Goal: Transaction & Acquisition: Obtain resource

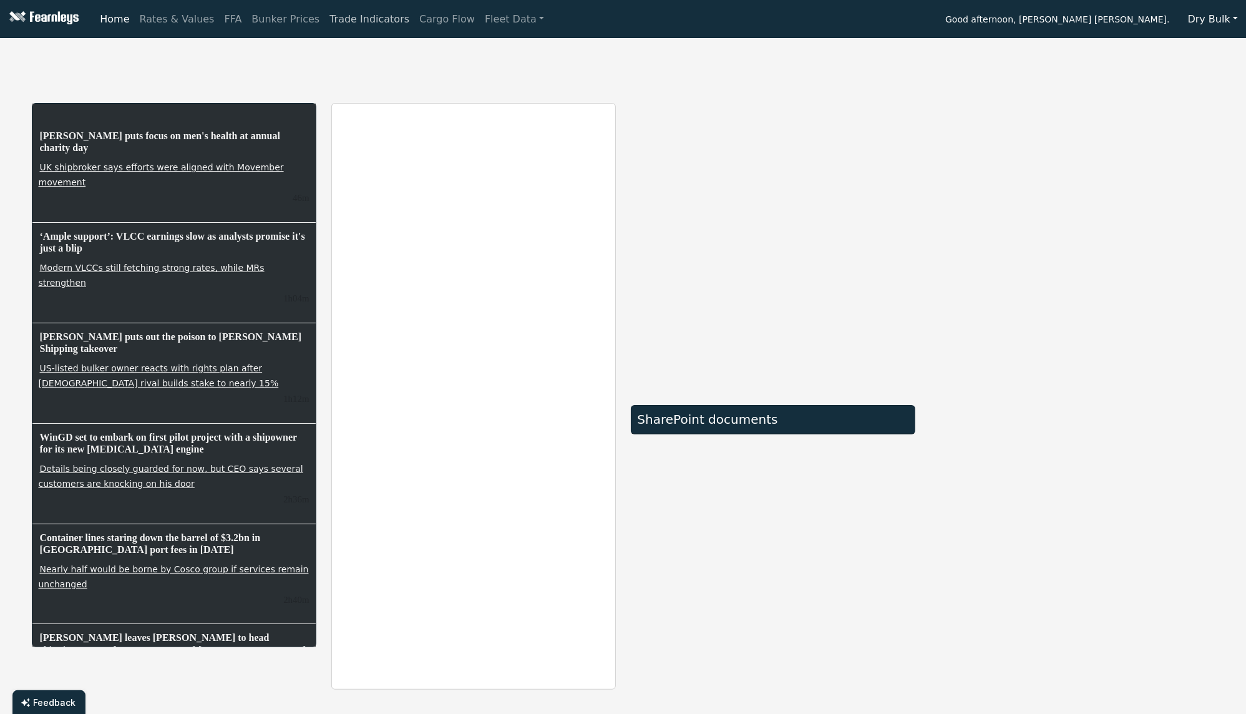
click at [356, 30] on link "Trade Indicators" at bounding box center [369, 19] width 90 height 25
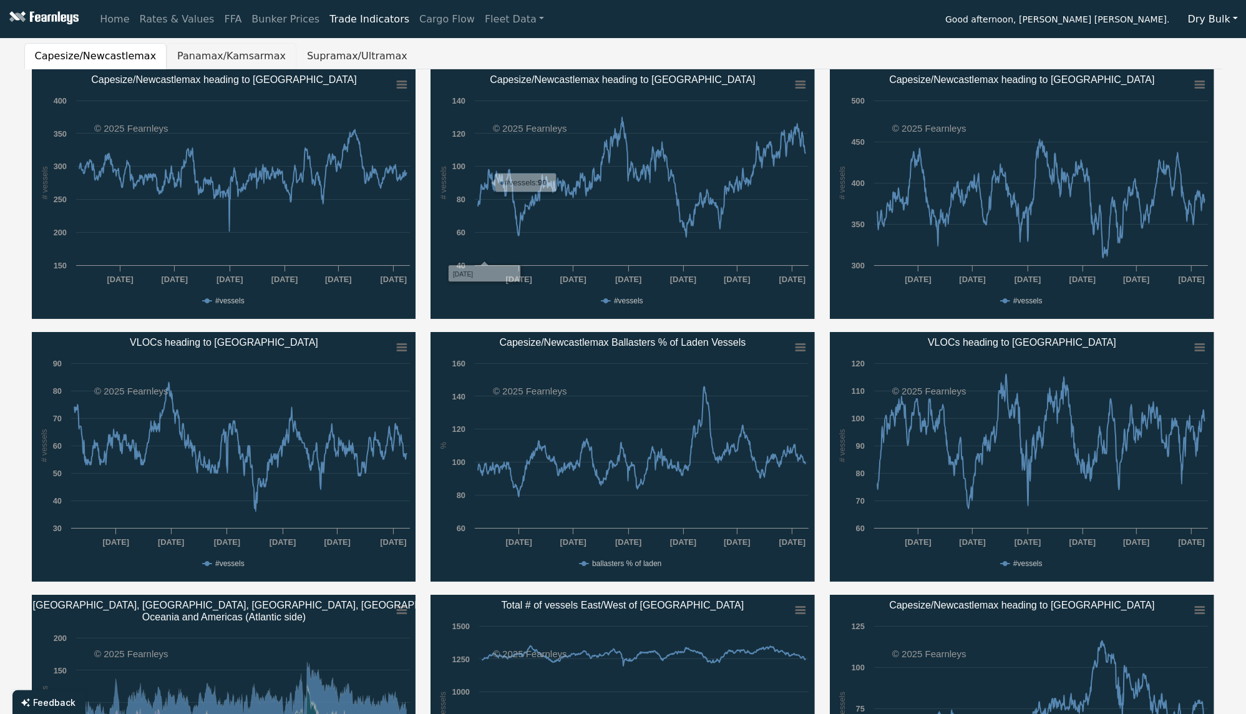
click at [227, 56] on button "Panamax/Kamsarmax" at bounding box center [232, 56] width 130 height 26
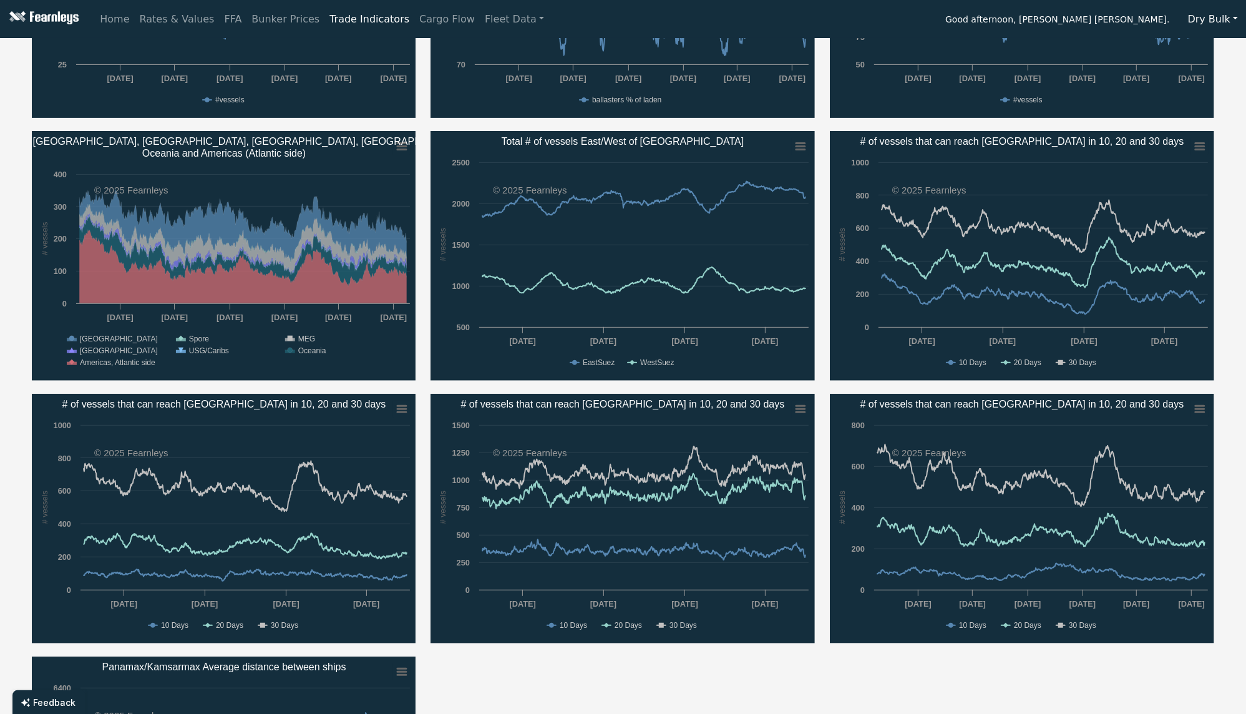
scroll to position [498, 0]
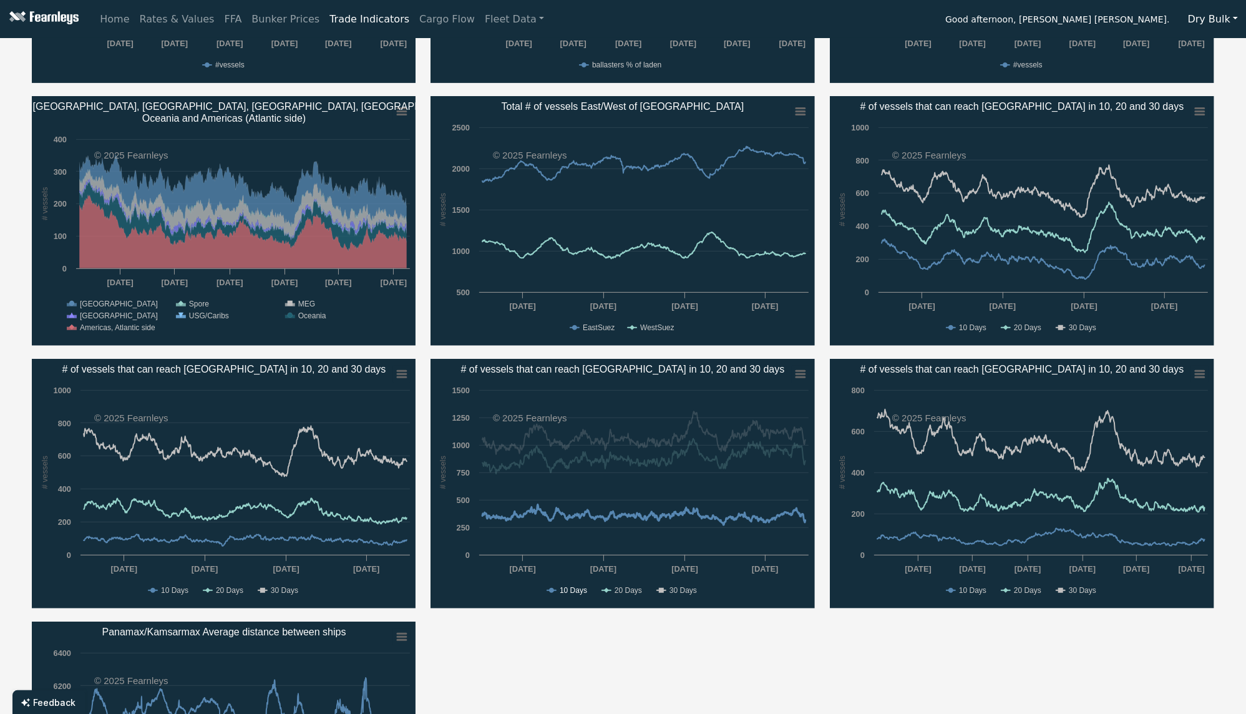
click at [575, 589] on text "10 Days" at bounding box center [573, 590] width 27 height 9
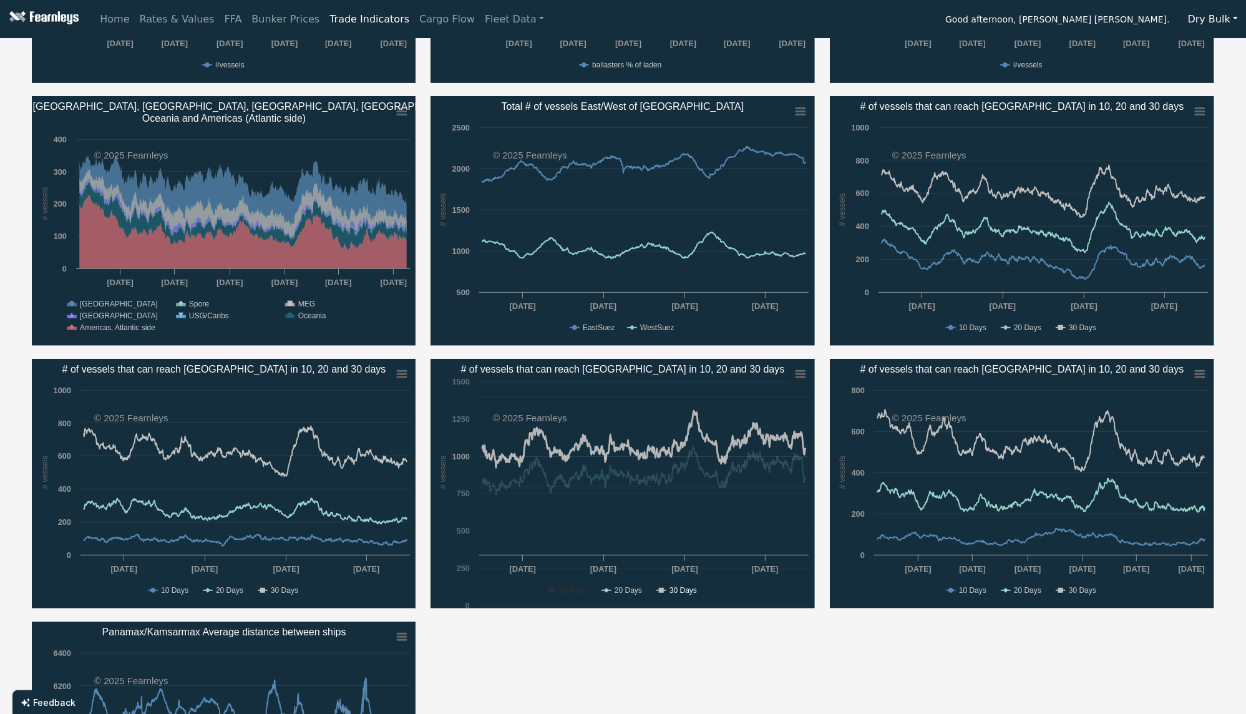
click at [677, 592] on text "30 Days" at bounding box center [682, 590] width 27 height 9
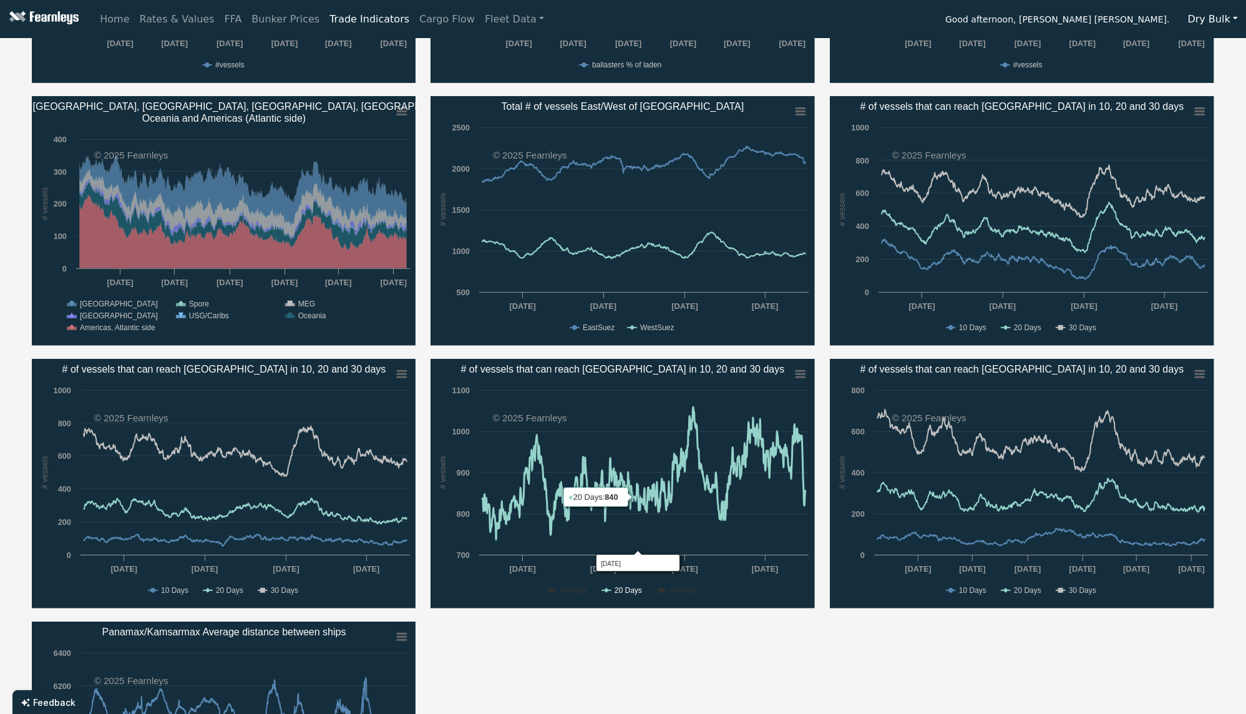
click at [631, 592] on text "20 Days" at bounding box center [627, 590] width 27 height 9
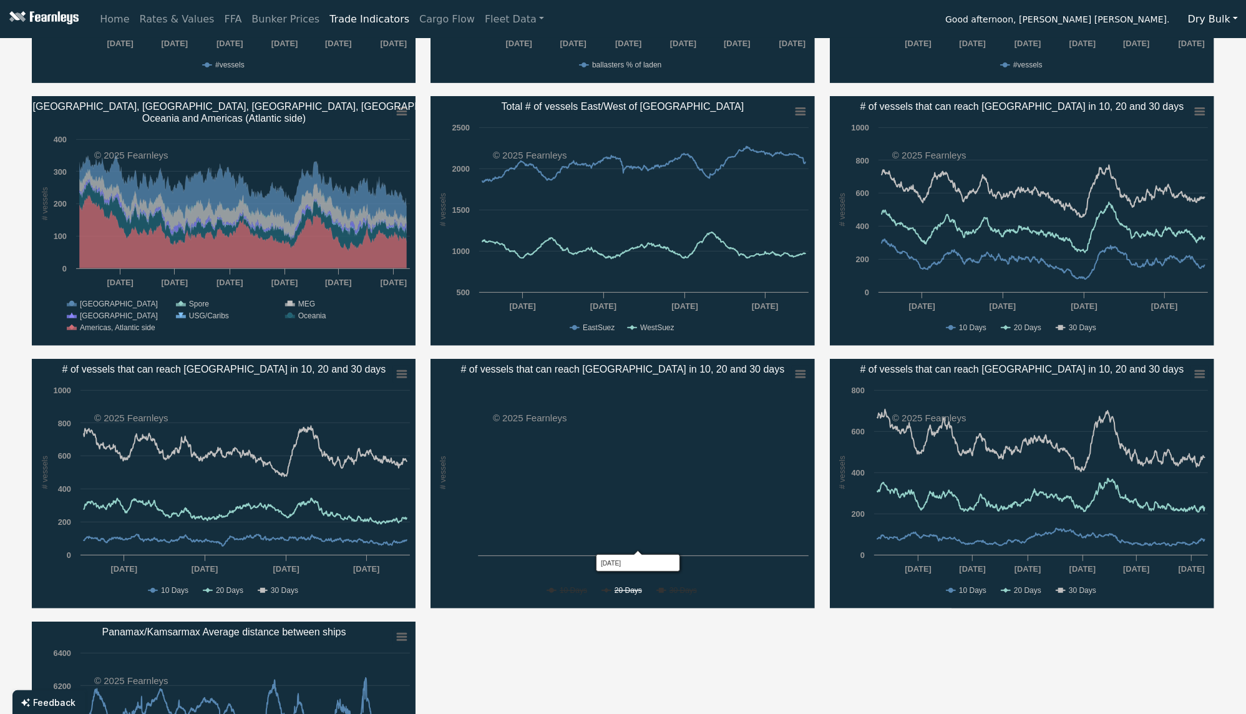
click at [586, 586] on text "10 Days" at bounding box center [573, 590] width 27 height 9
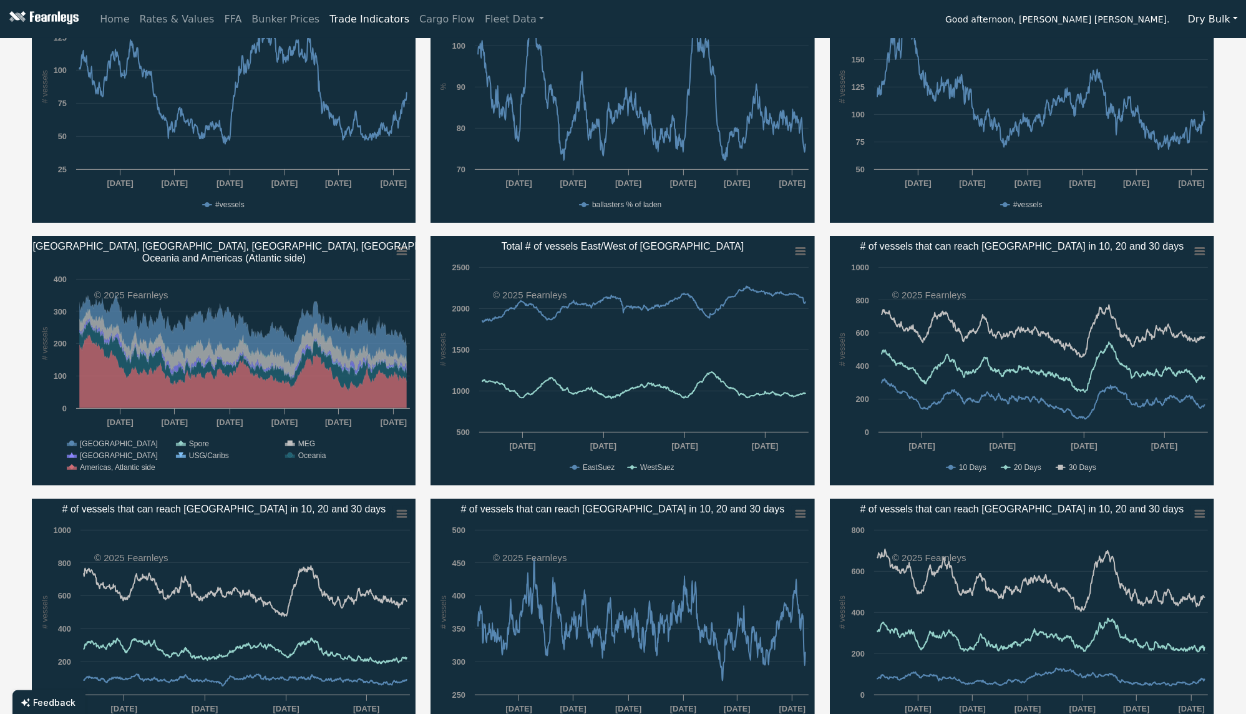
scroll to position [415, 0]
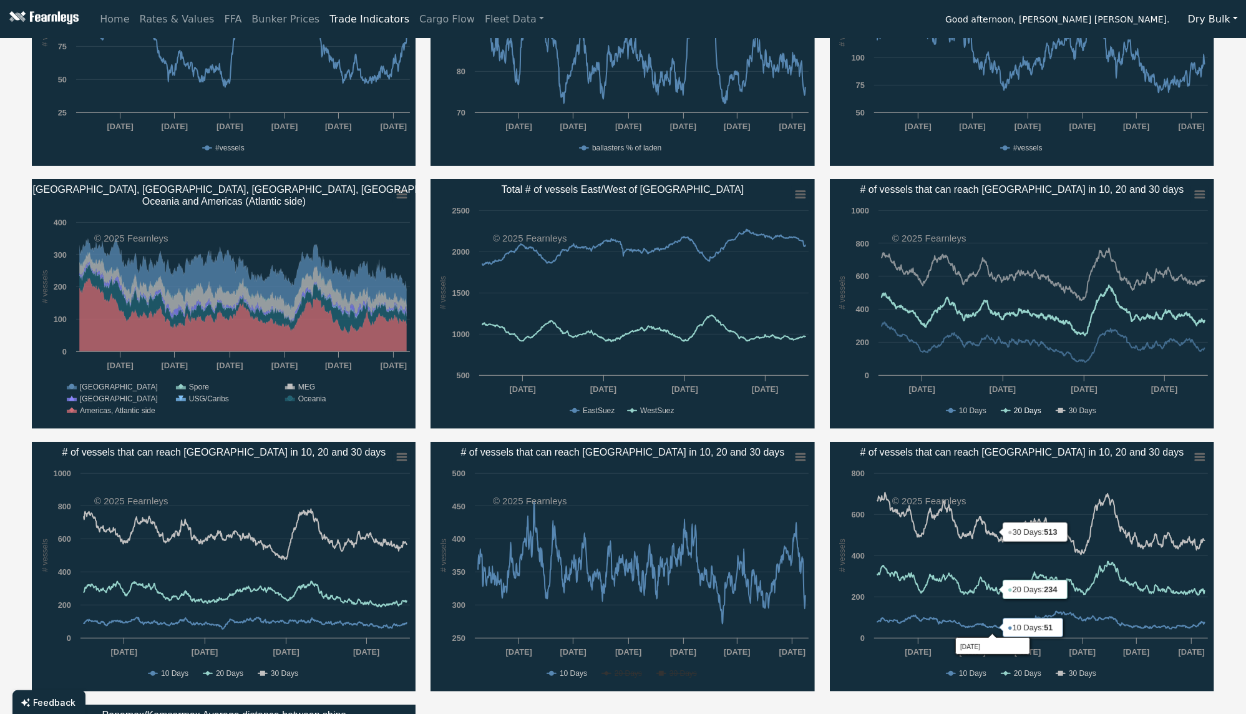
click at [1024, 409] on text "20 Days" at bounding box center [1027, 410] width 27 height 9
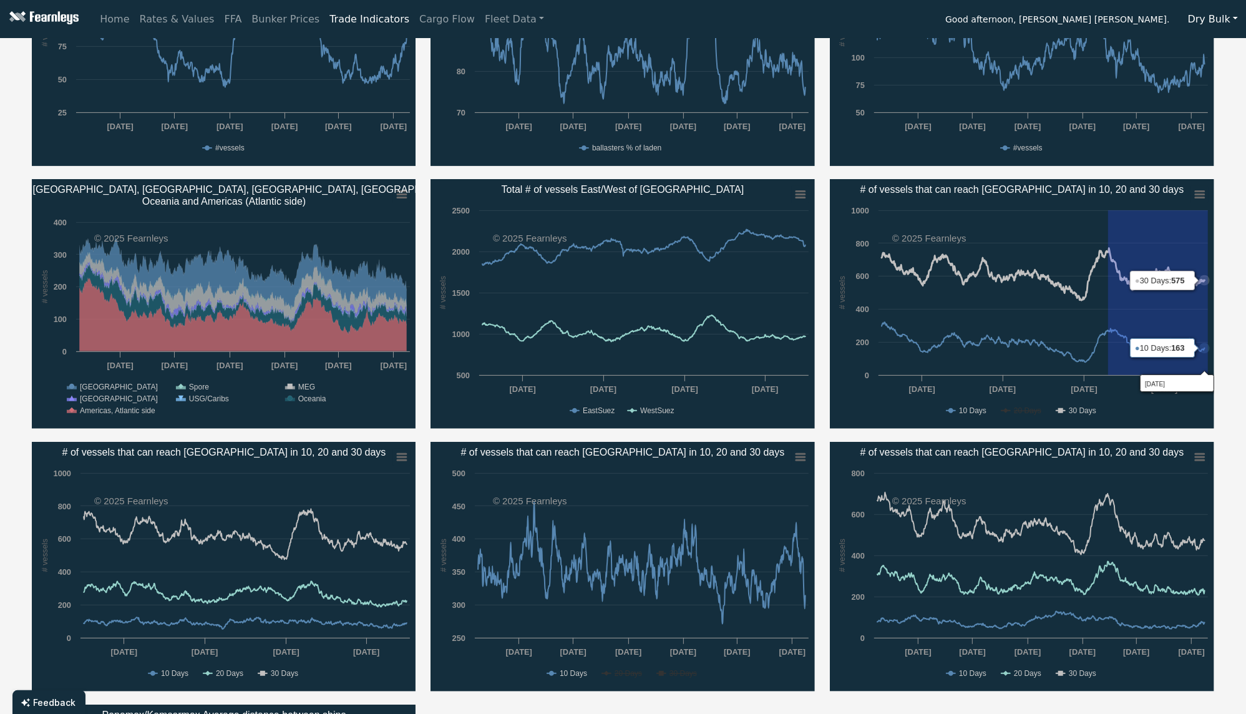
drag, startPoint x: 1156, startPoint y: 223, endPoint x: 1216, endPoint y: 231, distance: 61.1
click at [1216, 231] on div "Created with Highcharts 11.4.8 # vessels Chart context menu # of vessels that c…" at bounding box center [1021, 304] width 399 height 250
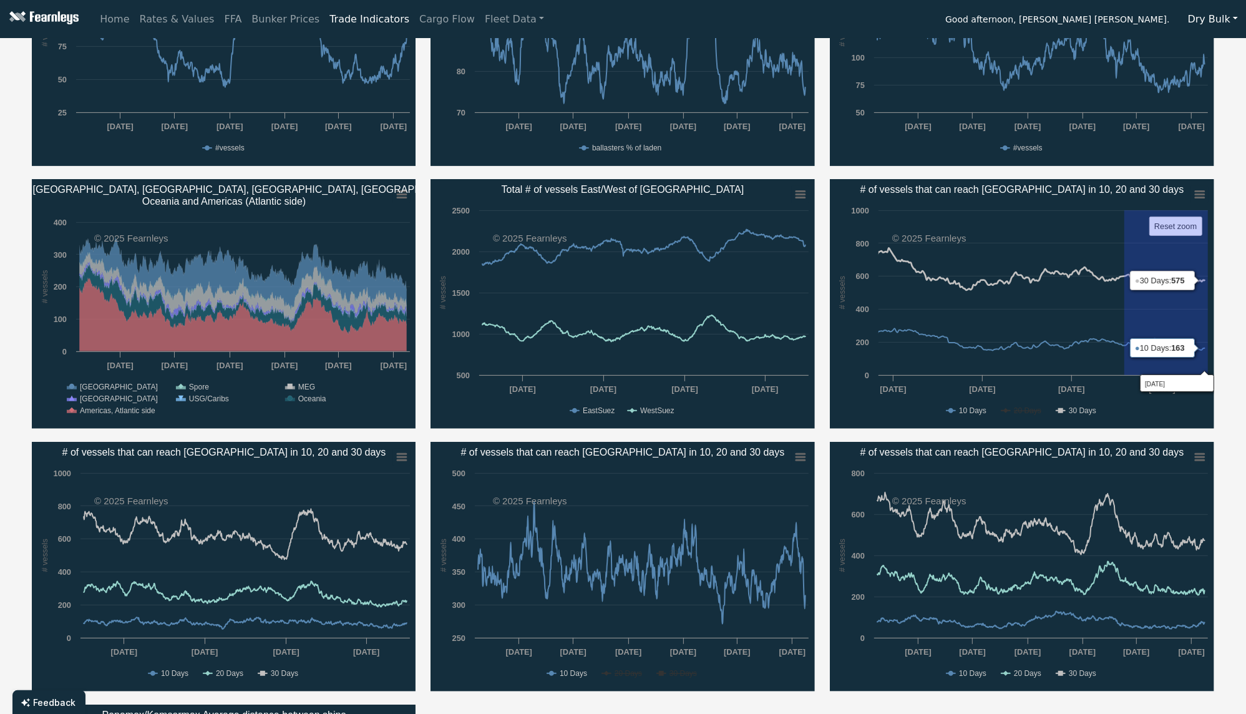
drag, startPoint x: 1125, startPoint y: 233, endPoint x: 1226, endPoint y: 239, distance: 101.8
click at [1226, 239] on div "Capesize/Newcastlemax Panamax/Kamsarmax Supramax/Ultramax Created with Highchar…" at bounding box center [623, 297] width 1246 height 1339
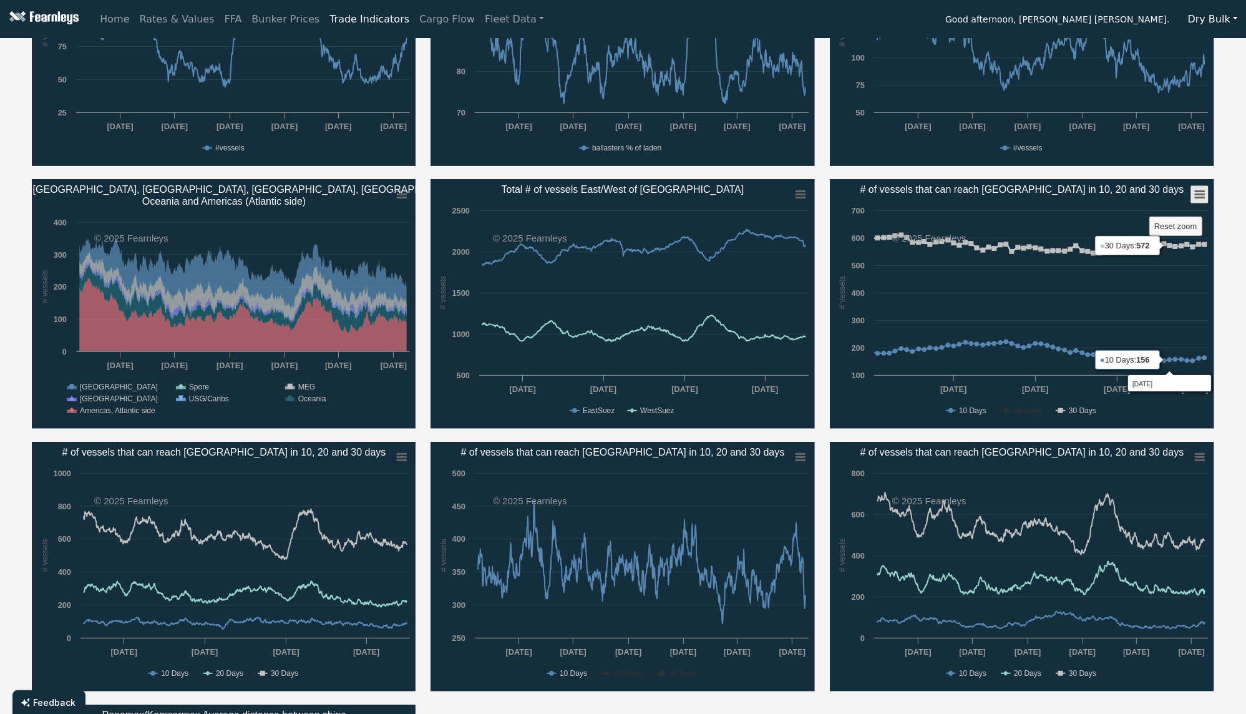
click at [1203, 193] on icon "# of vessels that can reach Santos in 10, 20 and 30 days" at bounding box center [1199, 195] width 9 height 6
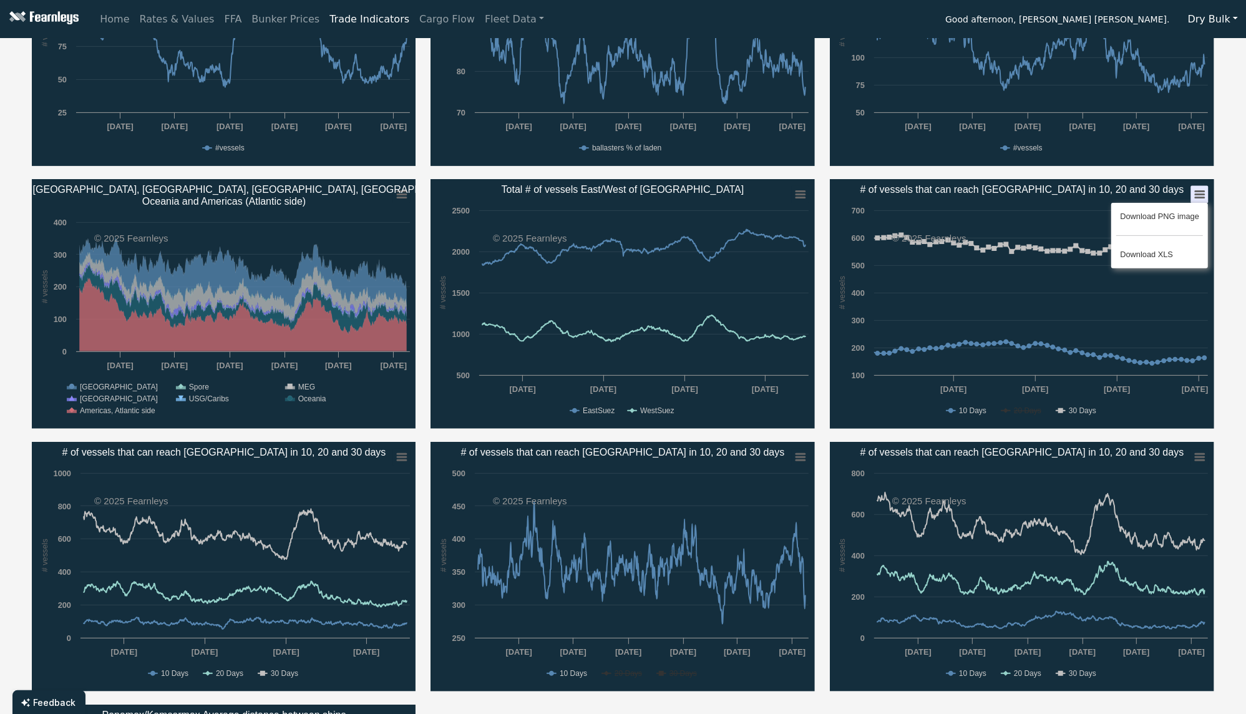
click at [1134, 261] on ul "Download PNG image Download XLS" at bounding box center [1159, 236] width 97 height 66
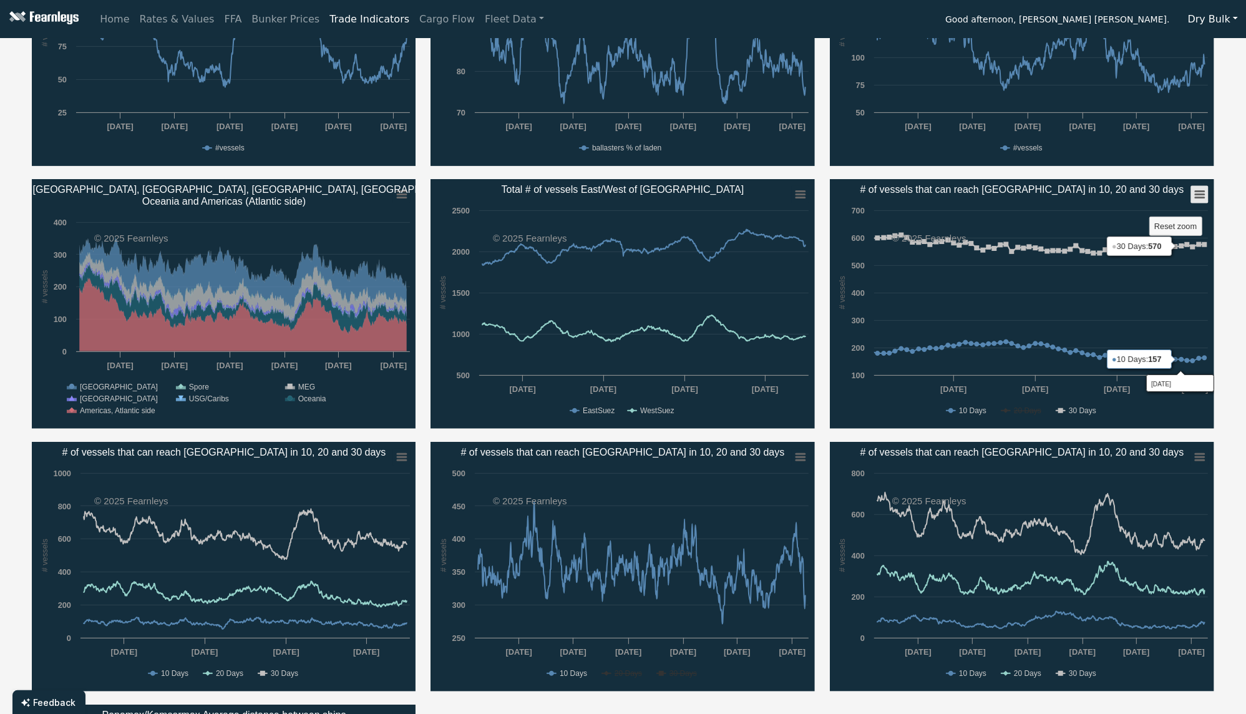
click at [1197, 199] on rect "# of vessels that can reach Santos in 10, 20 and 30 days" at bounding box center [1199, 194] width 17 height 17
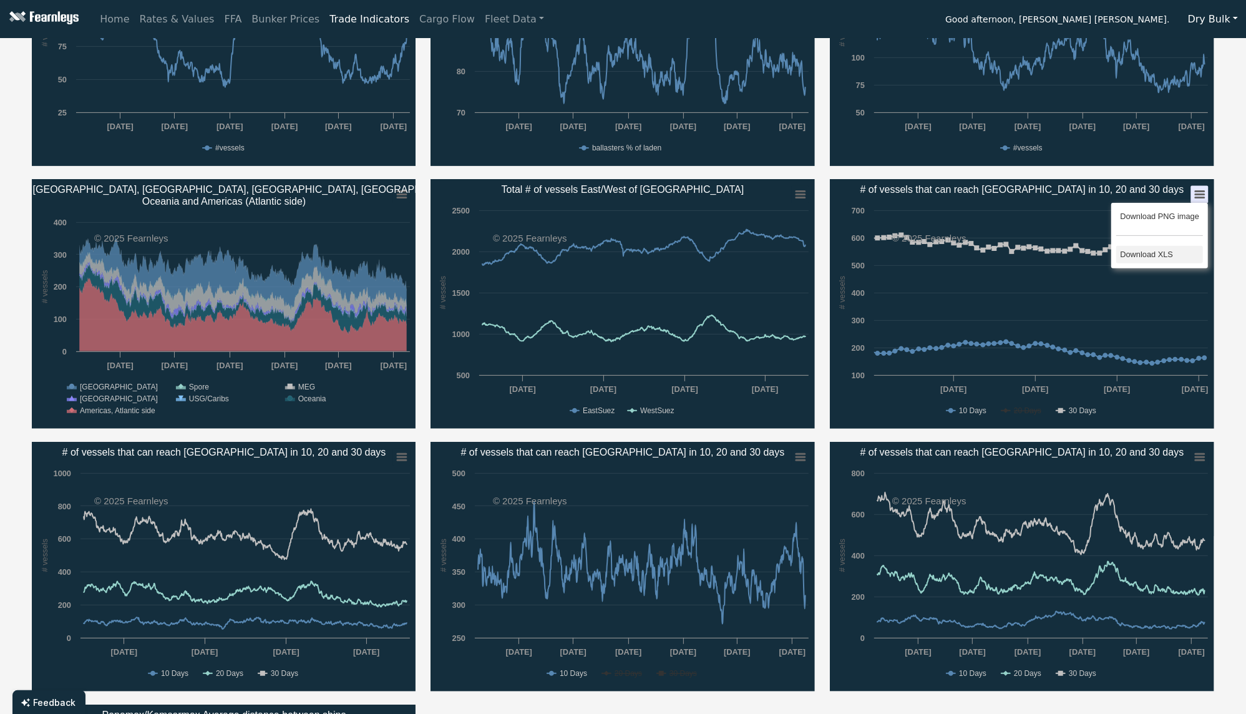
click at [1152, 246] on li "Download XLS" at bounding box center [1159, 254] width 87 height 17
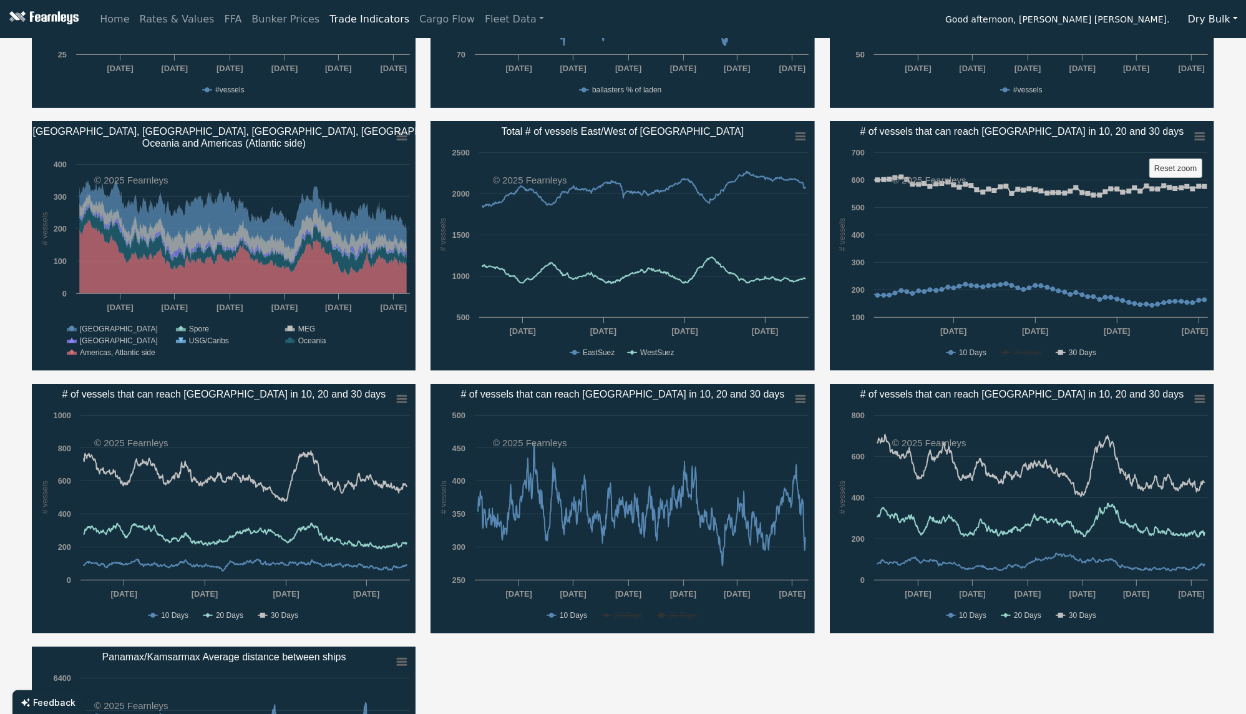
scroll to position [498, 0]
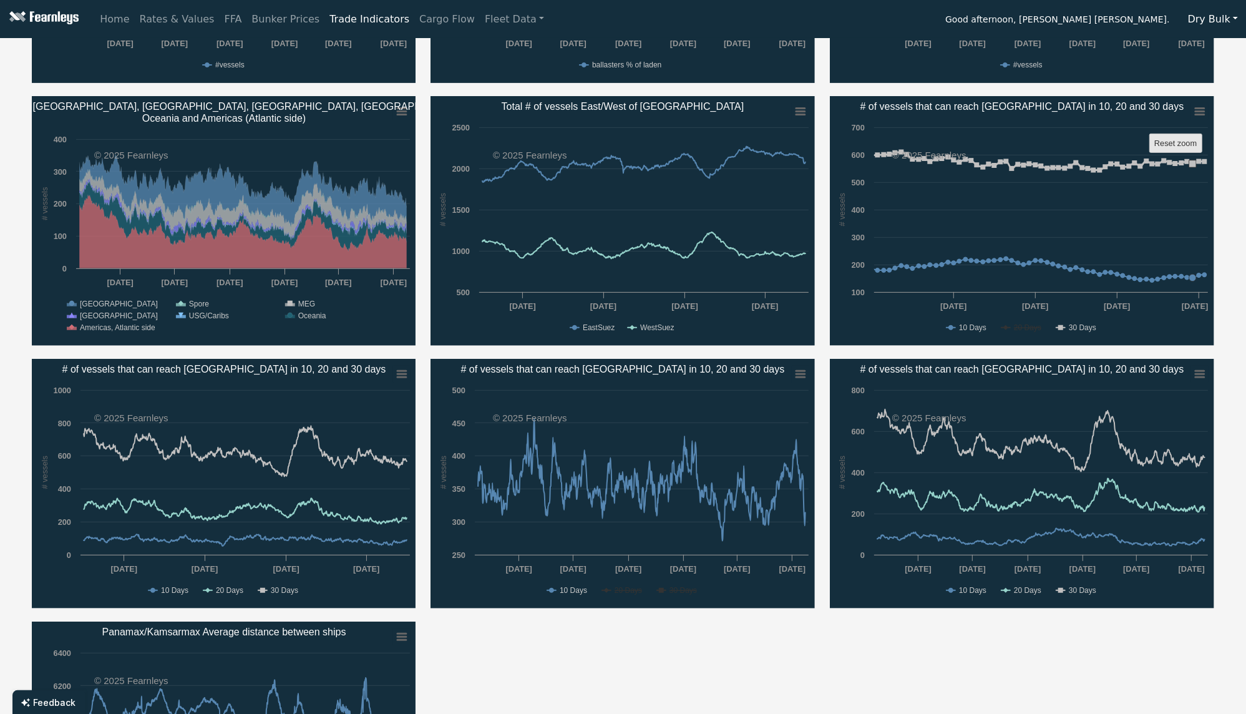
click at [1193, 139] on text "Reset zoom" at bounding box center [1175, 142] width 42 height 9
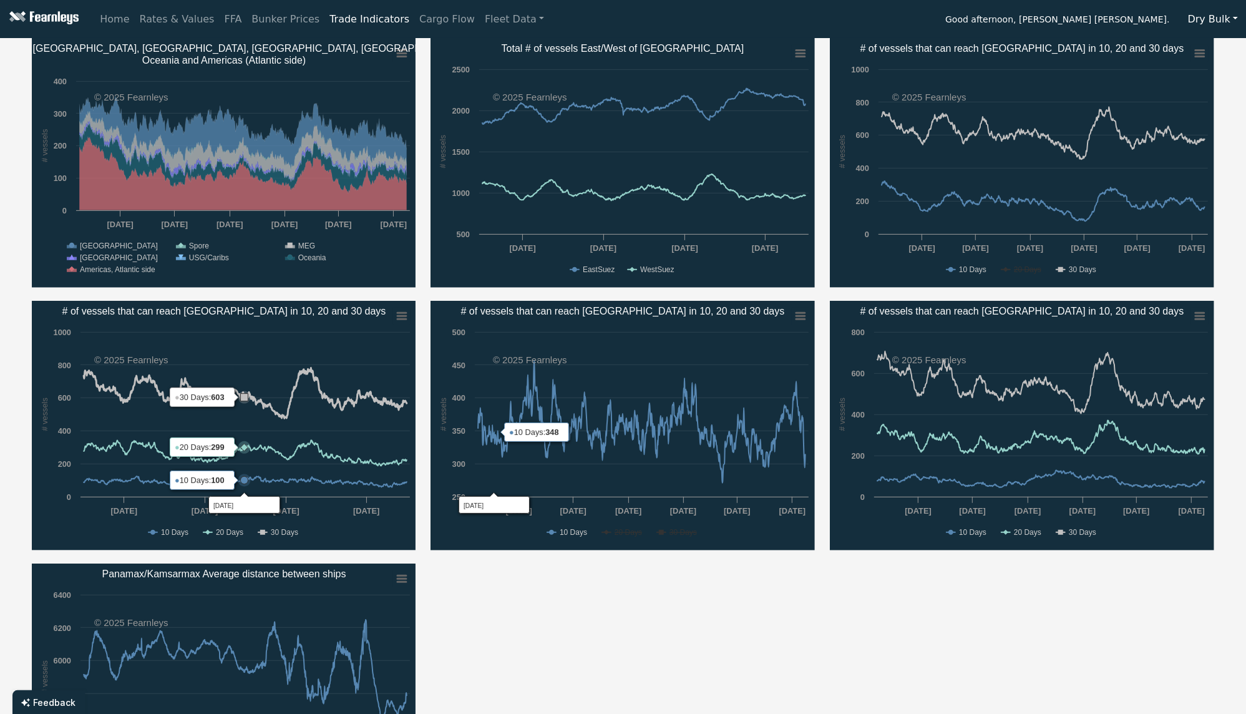
scroll to position [582, 0]
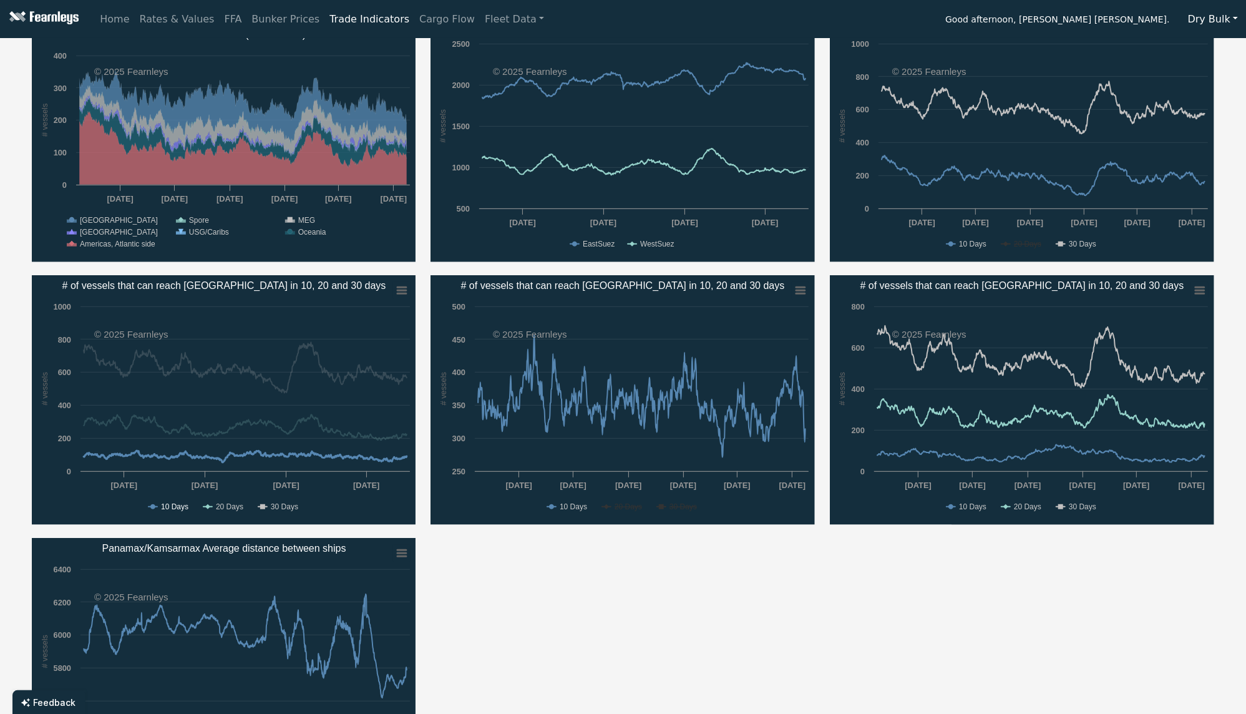
click at [180, 506] on text "10 Days" at bounding box center [174, 506] width 27 height 9
click at [187, 508] on text "10 Days" at bounding box center [174, 506] width 27 height 9
click at [279, 508] on text "30 Days" at bounding box center [283, 506] width 27 height 9
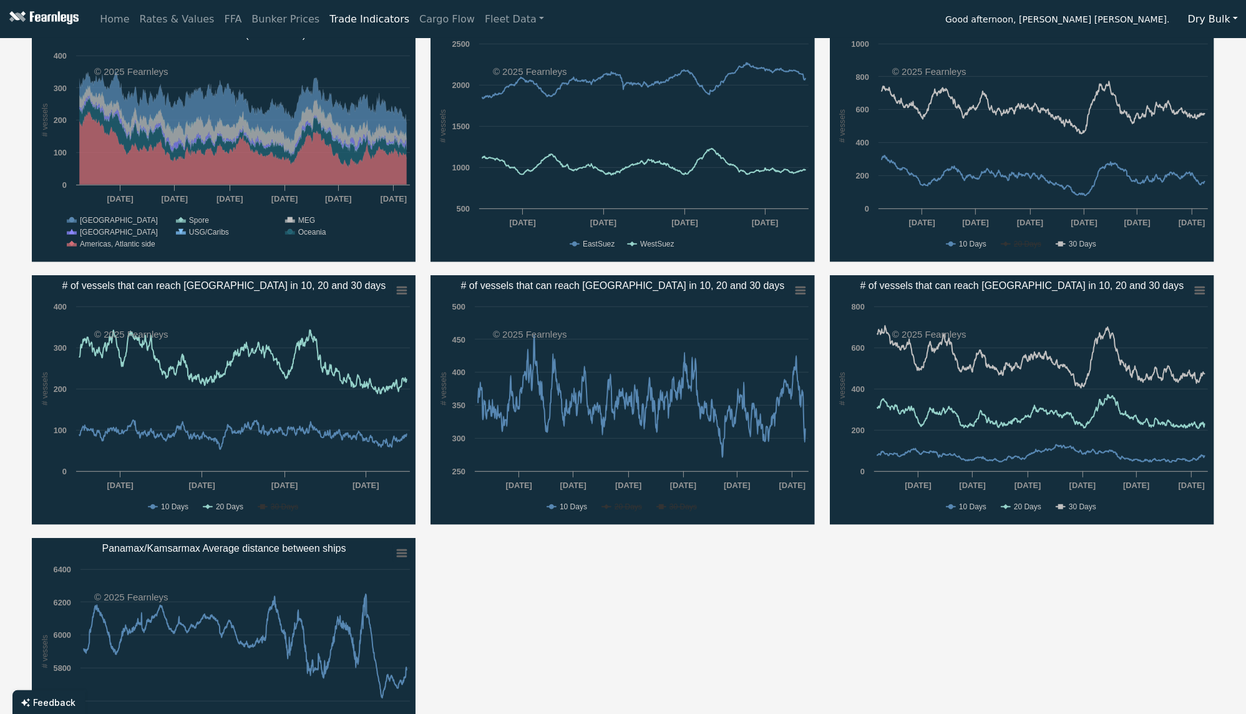
click at [230, 507] on text "20 Days" at bounding box center [228, 506] width 27 height 9
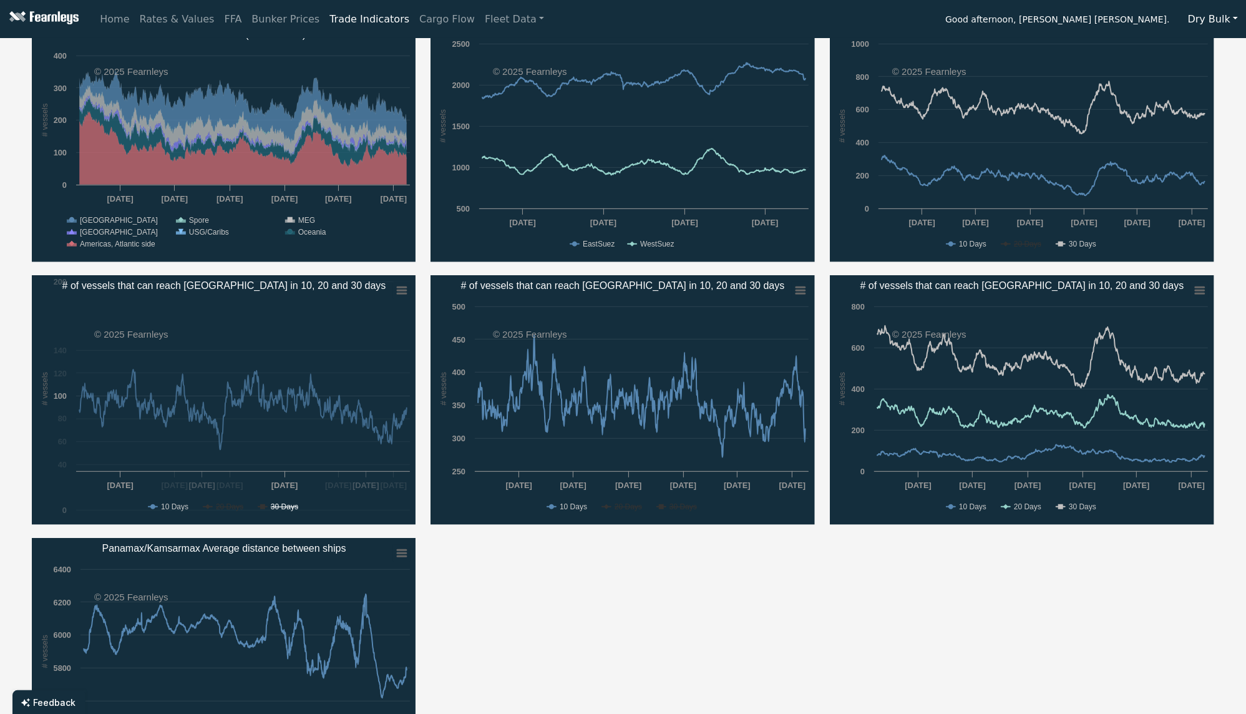
click at [277, 507] on text "30 Days" at bounding box center [283, 506] width 27 height 9
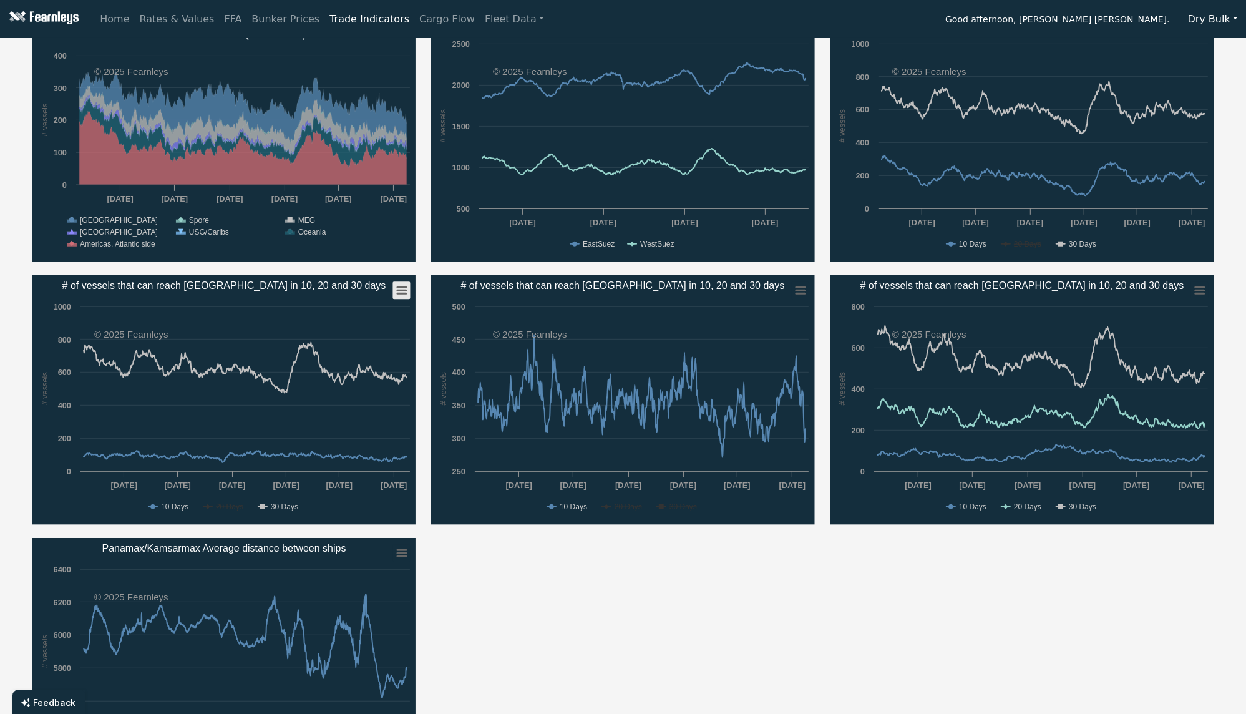
click at [402, 291] on rect "# of vessels that can reach Rotterdam in 10, 20 and 30 days" at bounding box center [400, 290] width 17 height 17
click at [353, 356] on li "Download XLS" at bounding box center [361, 350] width 87 height 17
